Goal: Navigation & Orientation: Find specific page/section

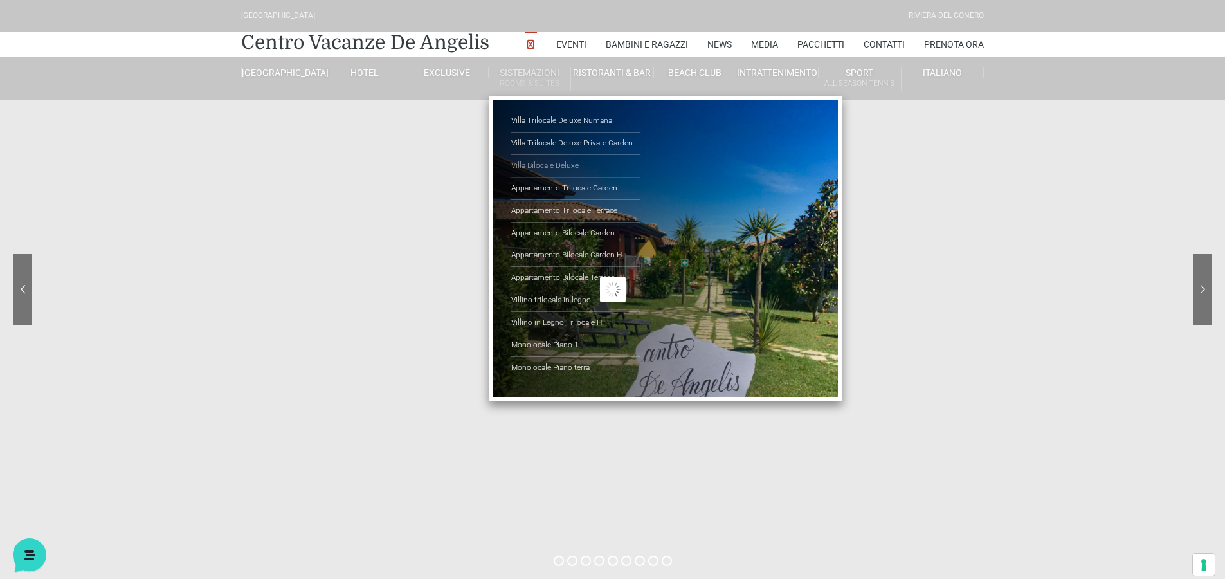
click at [546, 163] on link "Villa Bilocale Deluxe" at bounding box center [575, 166] width 129 height 23
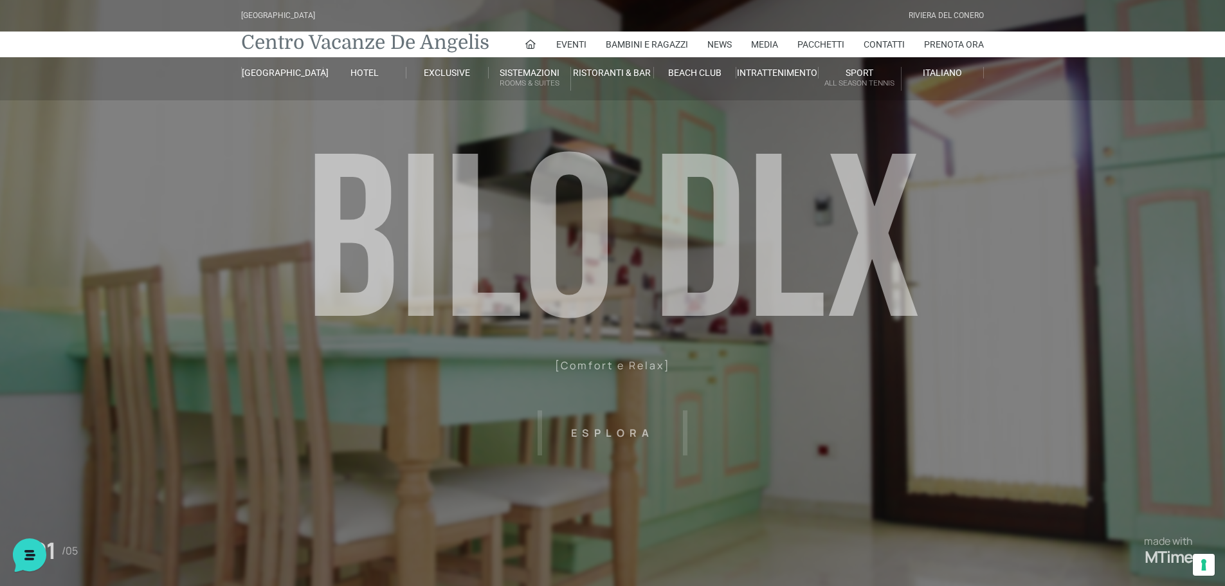
click at [377, 50] on link "Centro Vacanze De Angelis" at bounding box center [365, 43] width 248 height 26
